Goal: Find specific page/section: Find specific page/section

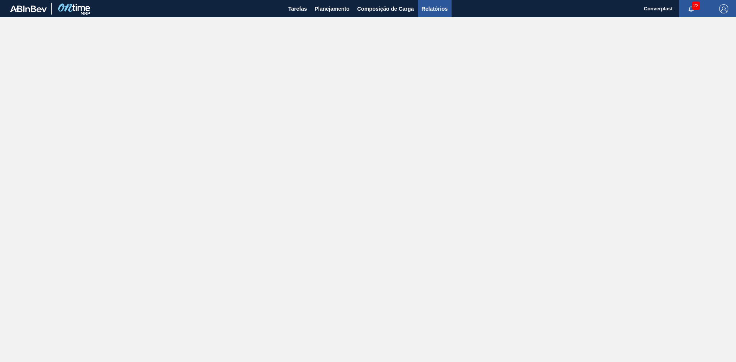
click at [427, 14] on button "Relatórios" at bounding box center [435, 8] width 34 height 17
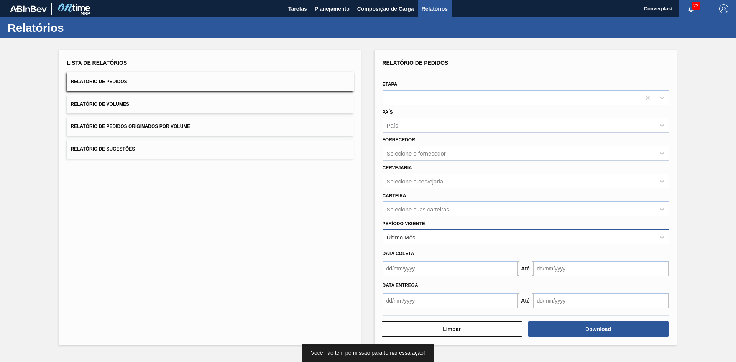
click at [440, 0] on body "Tarefas Planejamento Composição de Carga Relatórios Converplast 22 Marcar todas…" at bounding box center [368, 0] width 736 height 0
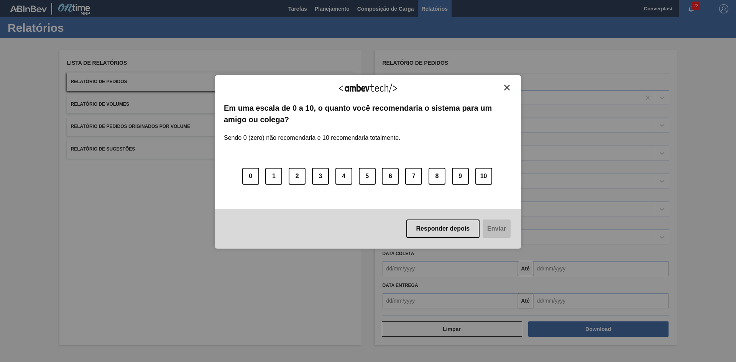
click at [509, 84] on div "Agradecemos seu feedback! Em uma escala de 0 a 10, o quanto você recomendaria o…" at bounding box center [368, 162] width 307 height 174
click at [509, 86] on img "Close" at bounding box center [507, 88] width 6 height 6
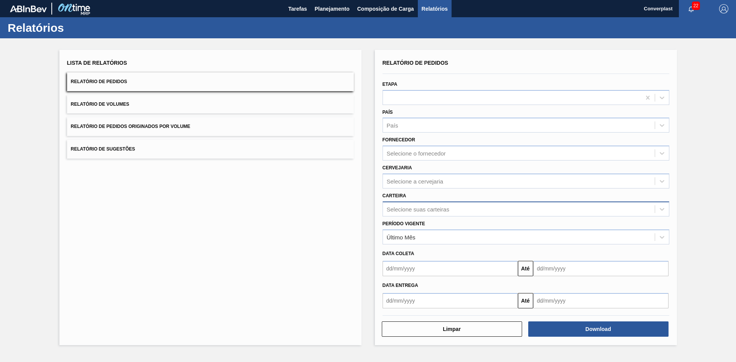
click at [432, 215] on div "Selecione suas carteiras" at bounding box center [519, 209] width 272 height 11
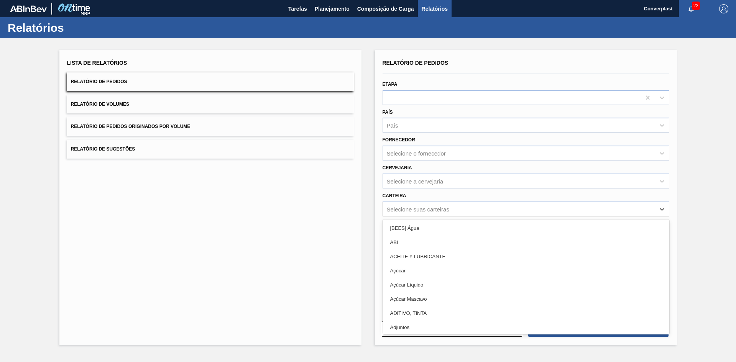
click at [365, 214] on div "Lista de Relatórios Relatório de Pedidos Relatório de Volumes Relatório de Pedi…" at bounding box center [368, 196] width 736 height 317
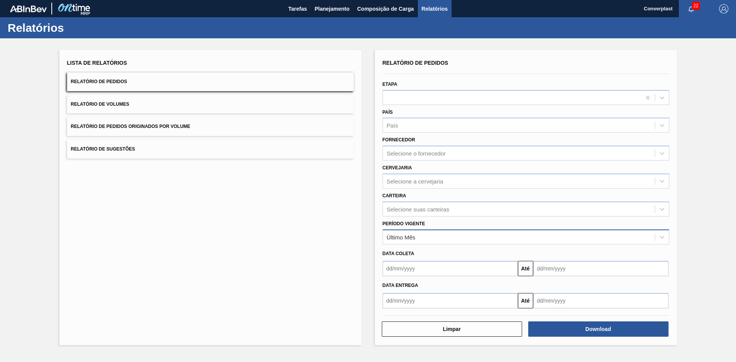
click at [405, 239] on div "Último Mês" at bounding box center [401, 237] width 29 height 7
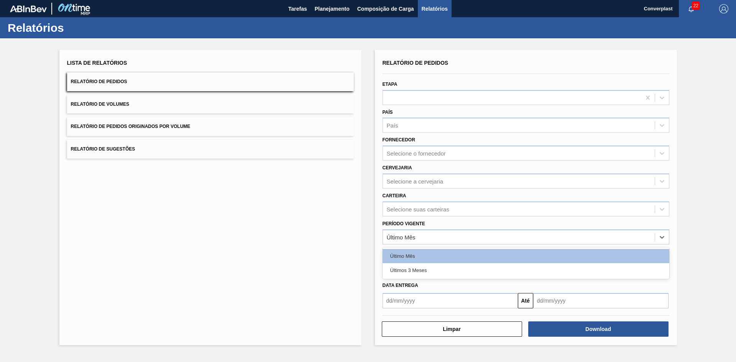
click at [402, 271] on div "Últimos 3 Meses" at bounding box center [526, 270] width 287 height 14
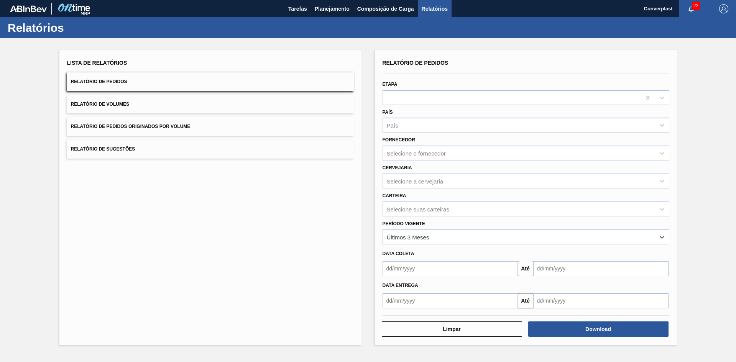
click at [427, 265] on input "text" at bounding box center [450, 268] width 135 height 15
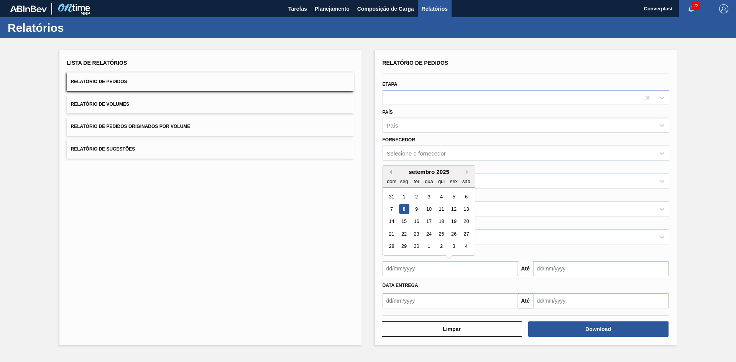
click at [391, 174] on button "Previous Month" at bounding box center [389, 171] width 5 height 5
click at [393, 197] on div "1" at bounding box center [391, 197] width 10 height 10
type input "[DATE]"
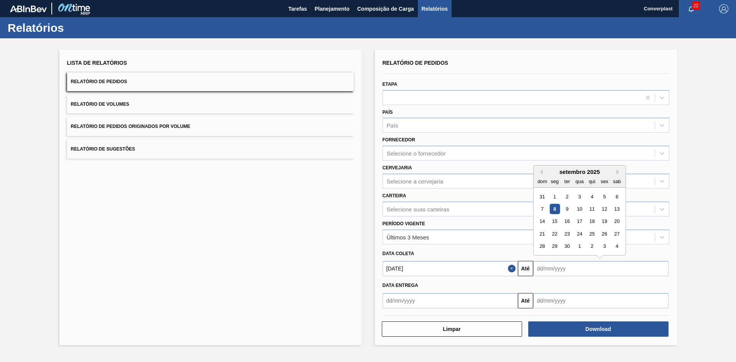
click at [556, 273] on input "text" at bounding box center [600, 268] width 135 height 15
click at [617, 172] on button "Next Month" at bounding box center [618, 171] width 5 height 5
click at [579, 247] on div "31" at bounding box center [579, 247] width 10 height 10
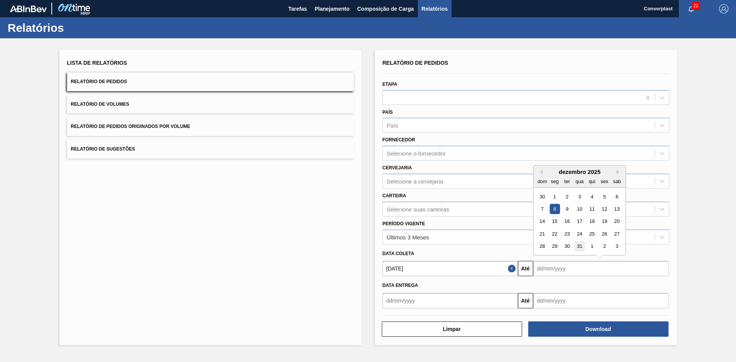
type input "[DATE]"
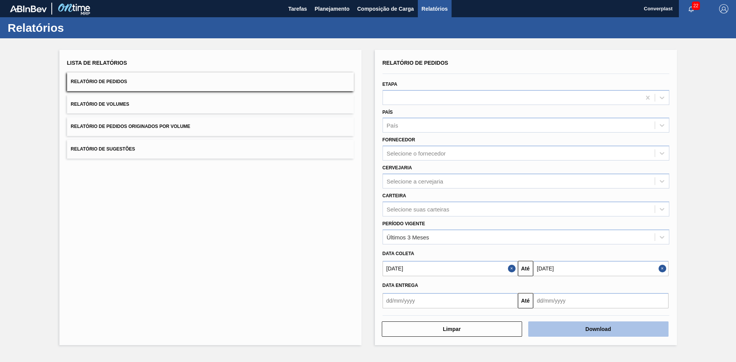
click at [577, 325] on button "Download" at bounding box center [598, 329] width 140 height 15
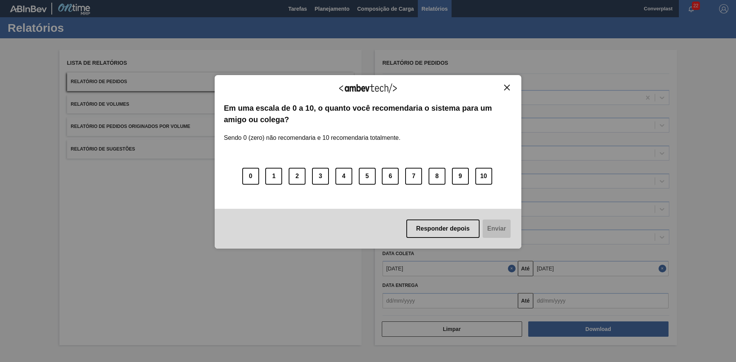
click at [506, 86] on img "Close" at bounding box center [507, 88] width 6 height 6
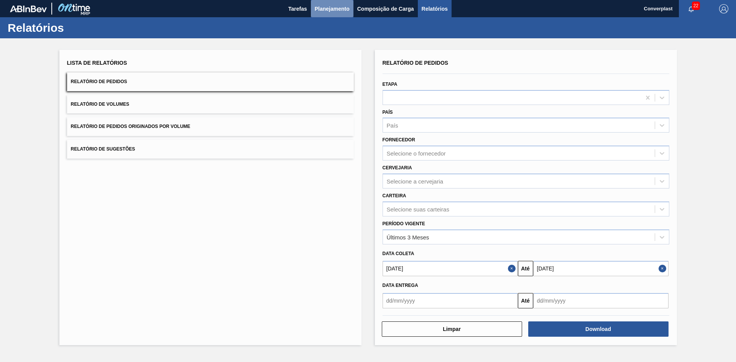
click at [328, 11] on span "Planejamento" at bounding box center [332, 8] width 35 height 9
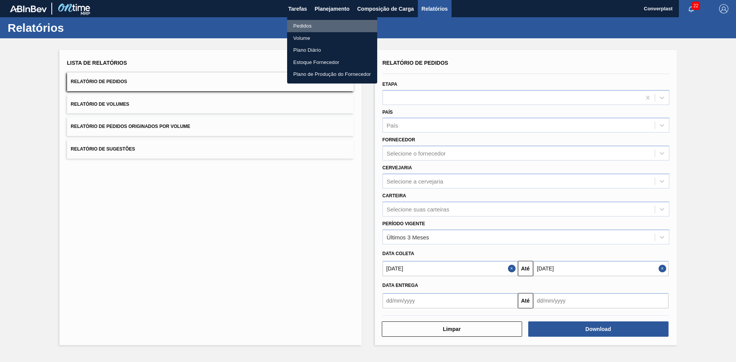
click at [309, 26] on li "Pedidos" at bounding box center [332, 26] width 90 height 12
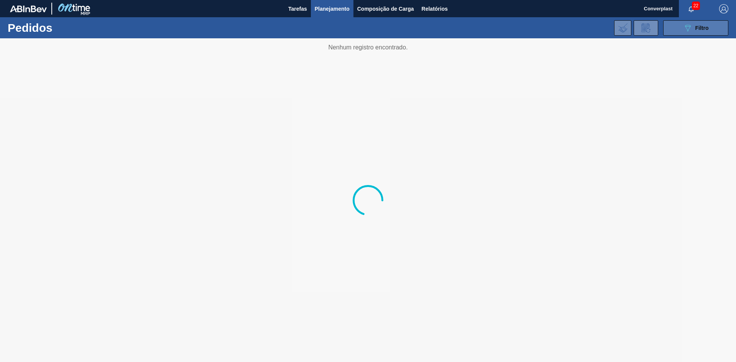
click at [681, 27] on button "089F7B8B-B2A5-4AFE-B5C0-19BA573D28AC Filtro" at bounding box center [695, 27] width 65 height 15
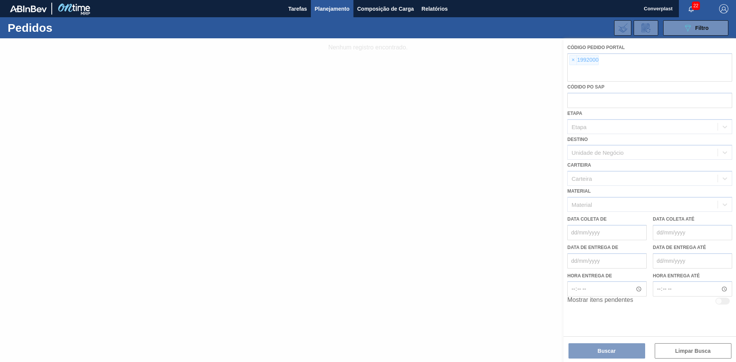
click at [575, 60] on div at bounding box center [368, 200] width 736 height 324
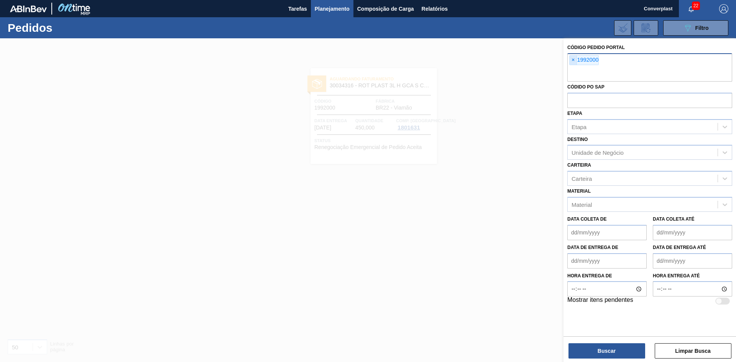
click at [571, 62] on span "×" at bounding box center [573, 60] width 7 height 9
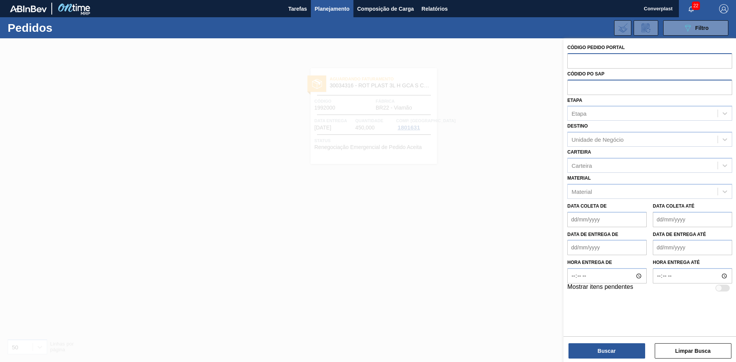
paste input "2003267"
type input "2003267"
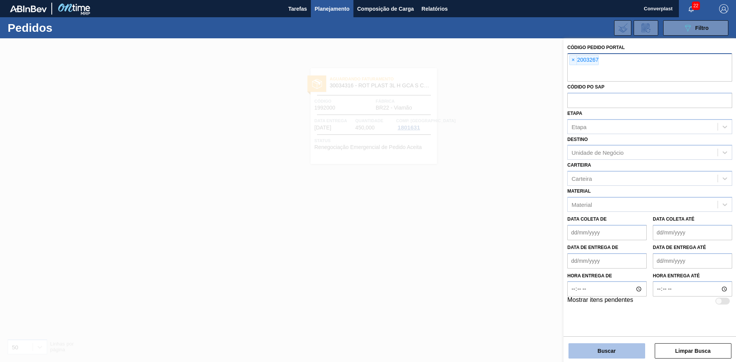
click at [615, 346] on button "Buscar" at bounding box center [607, 351] width 77 height 15
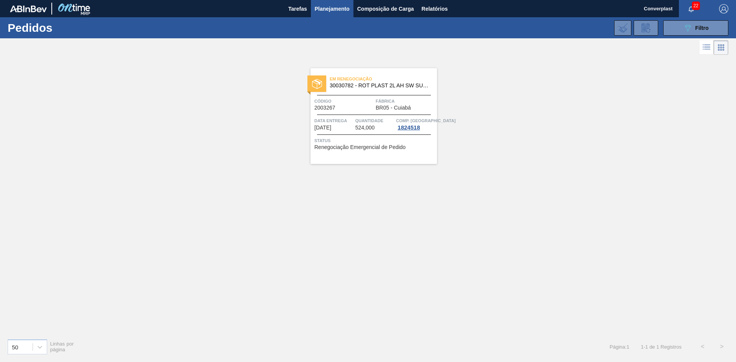
click at [334, 112] on div "Em renegociação 30030782 - ROT PLAST 2L AH SW SUK UVA NIV24 Código 2003267 Fábr…" at bounding box center [374, 116] width 127 height 96
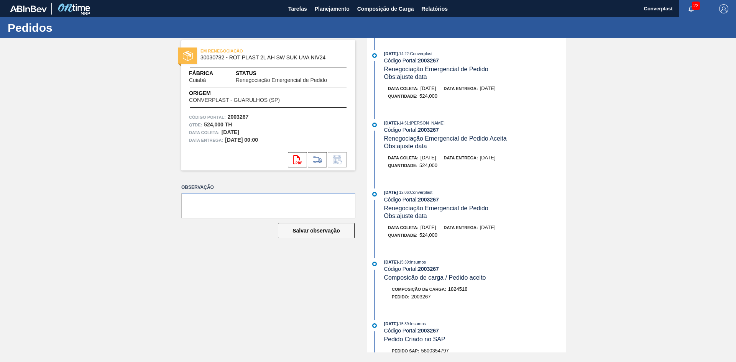
click at [426, 61] on strong "2003267" at bounding box center [428, 61] width 21 height 6
copy strong "2003267"
